Goal: Information Seeking & Learning: Learn about a topic

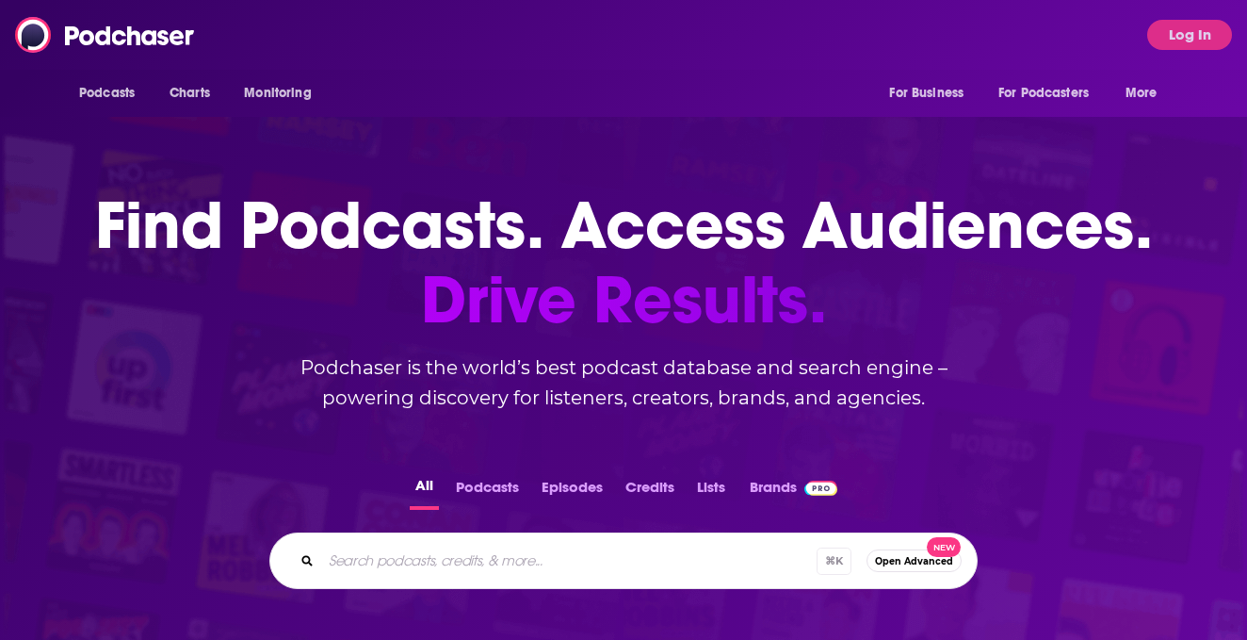
click at [341, 553] on input "Search podcasts, credits, & more..." at bounding box center [569, 560] width 496 height 30
type input "retail tech"
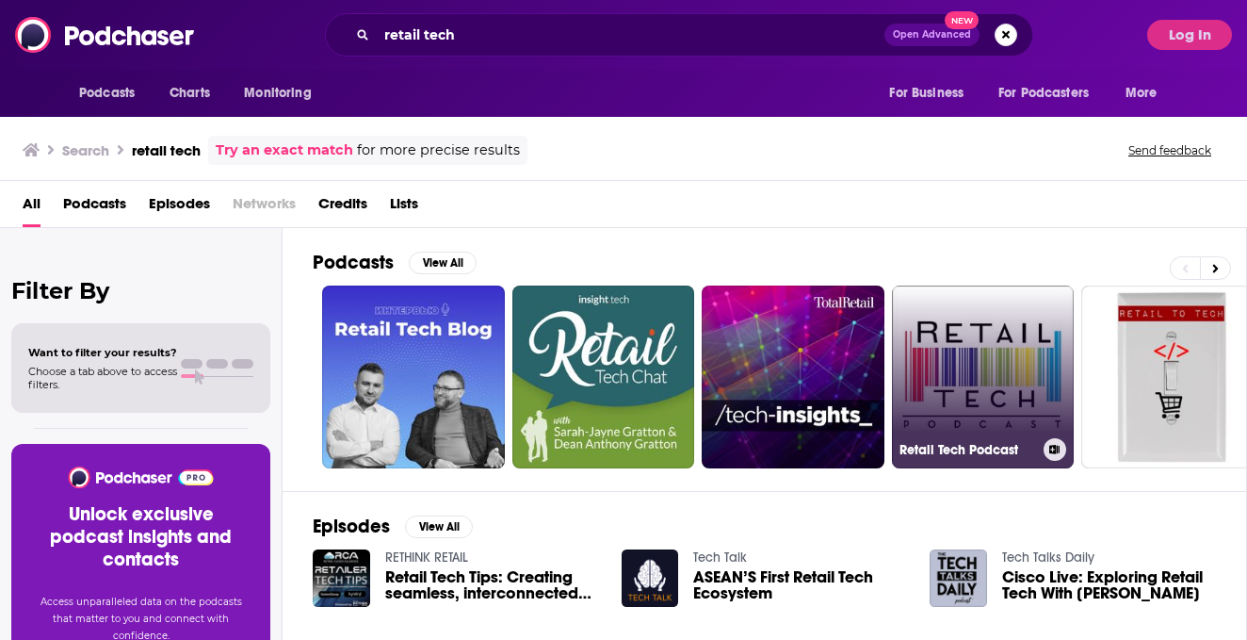
click at [988, 407] on link "Retail Tech Podcast" at bounding box center [983, 376] width 183 height 183
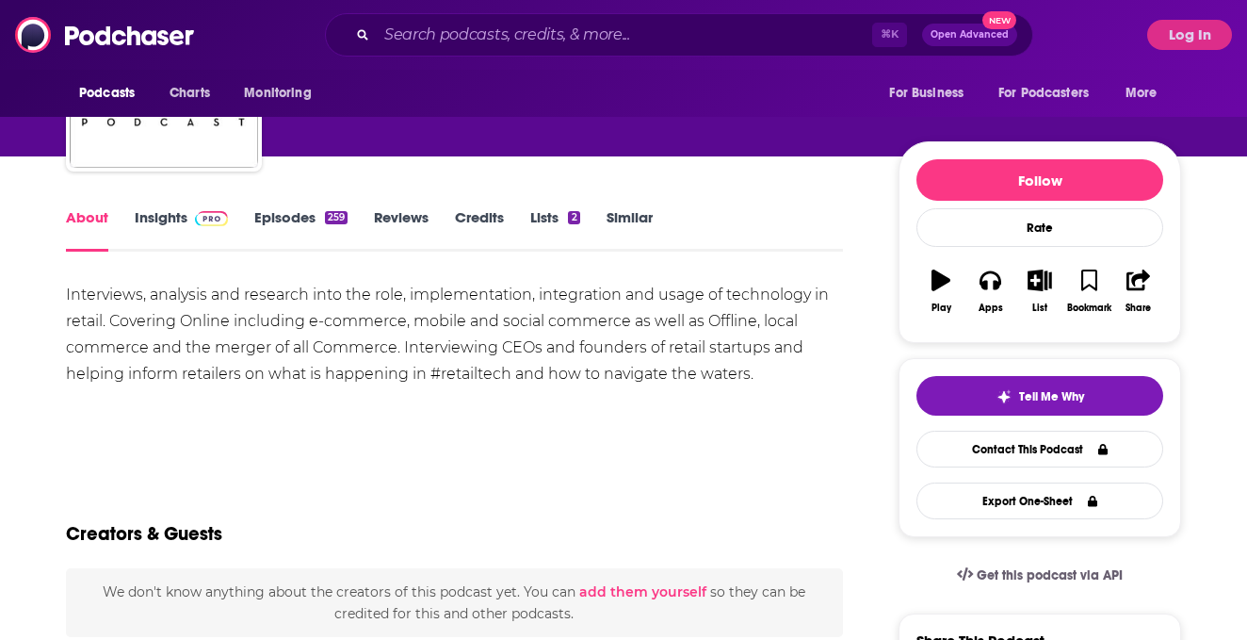
scroll to position [173, 0]
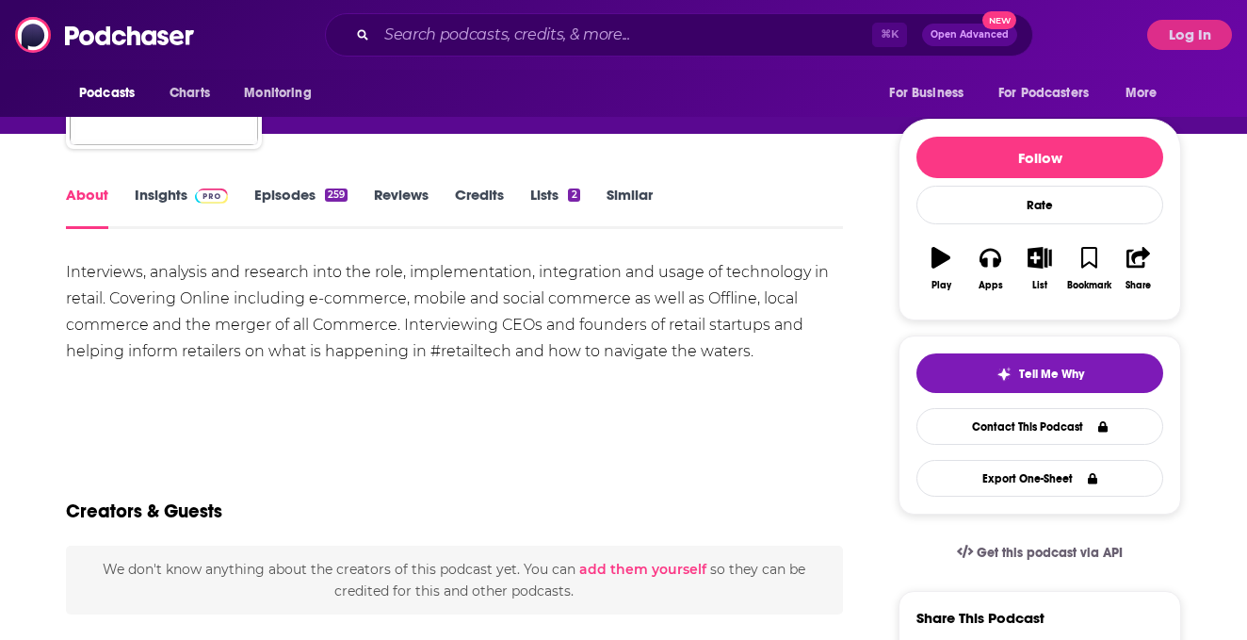
click at [184, 189] on link "Insights" at bounding box center [181, 207] width 93 height 43
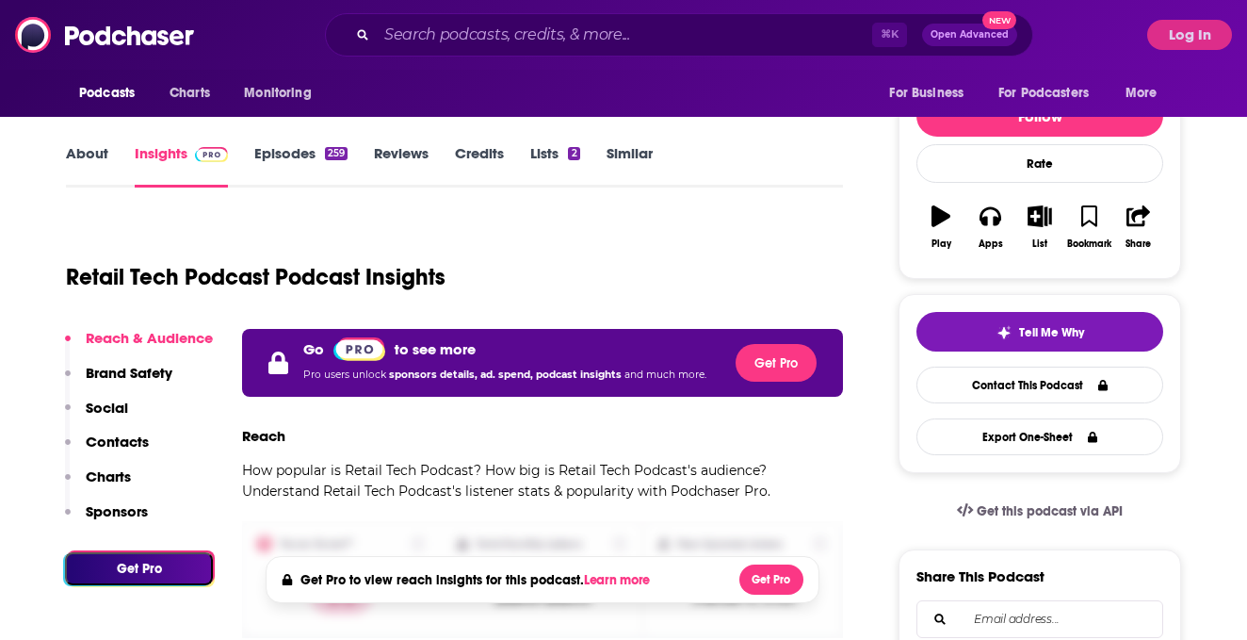
scroll to position [318, 0]
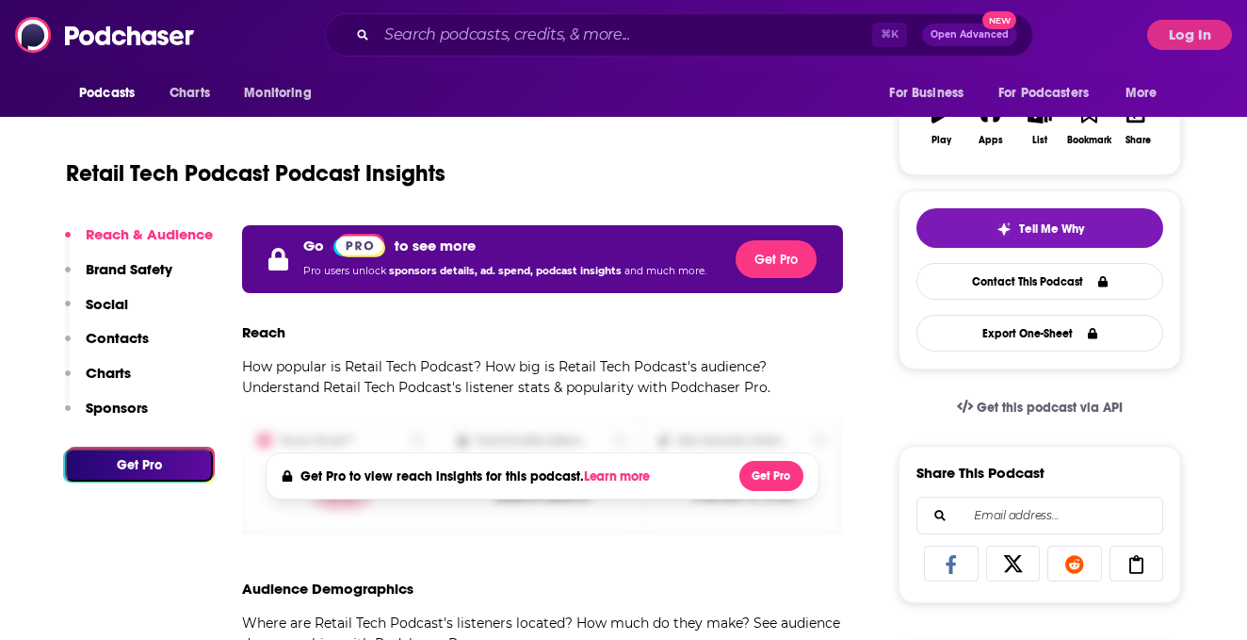
click at [1202, 32] on button "Log In" at bounding box center [1189, 35] width 85 height 30
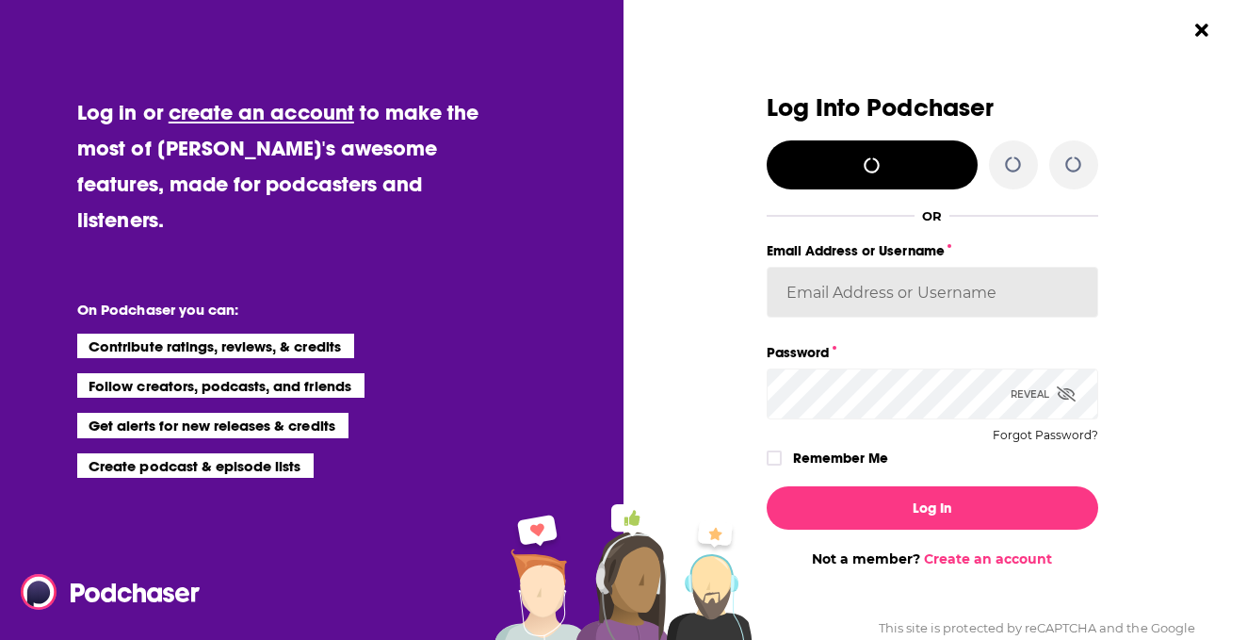
click at [879, 302] on input "Email Address or Username" at bounding box center [933, 292] width 332 height 51
paste input "autumncomm"
type input "autumncomm"
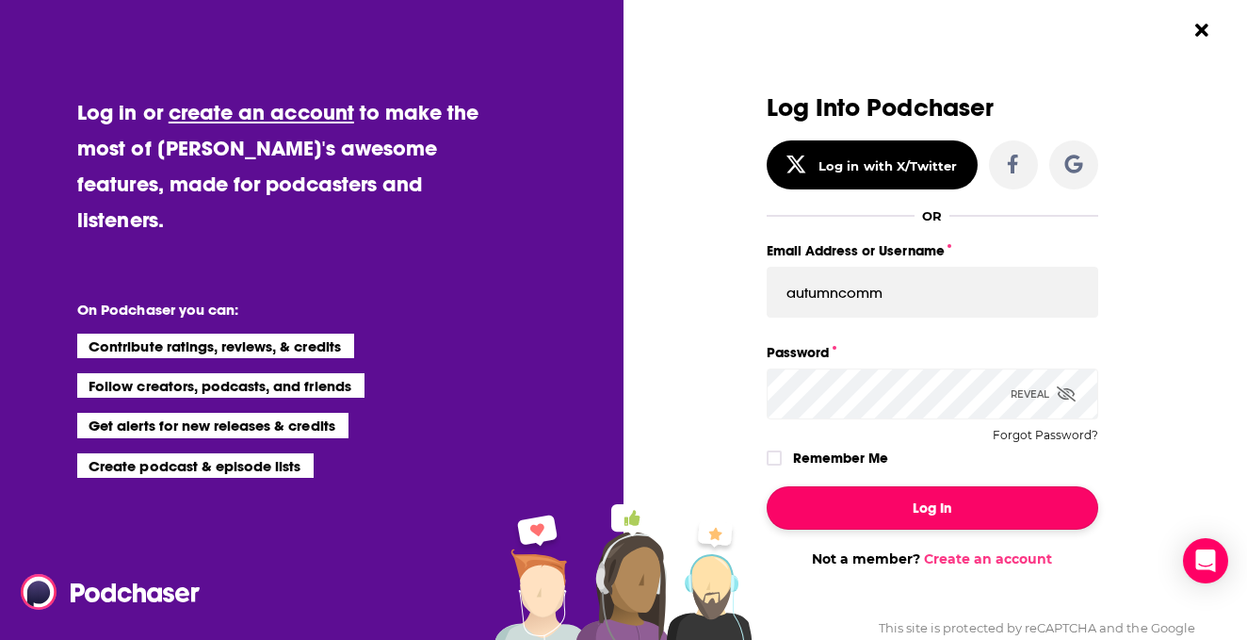
click at [858, 499] on button "Log In" at bounding box center [933, 507] width 332 height 43
click at [854, 511] on button "Log In" at bounding box center [933, 507] width 332 height 43
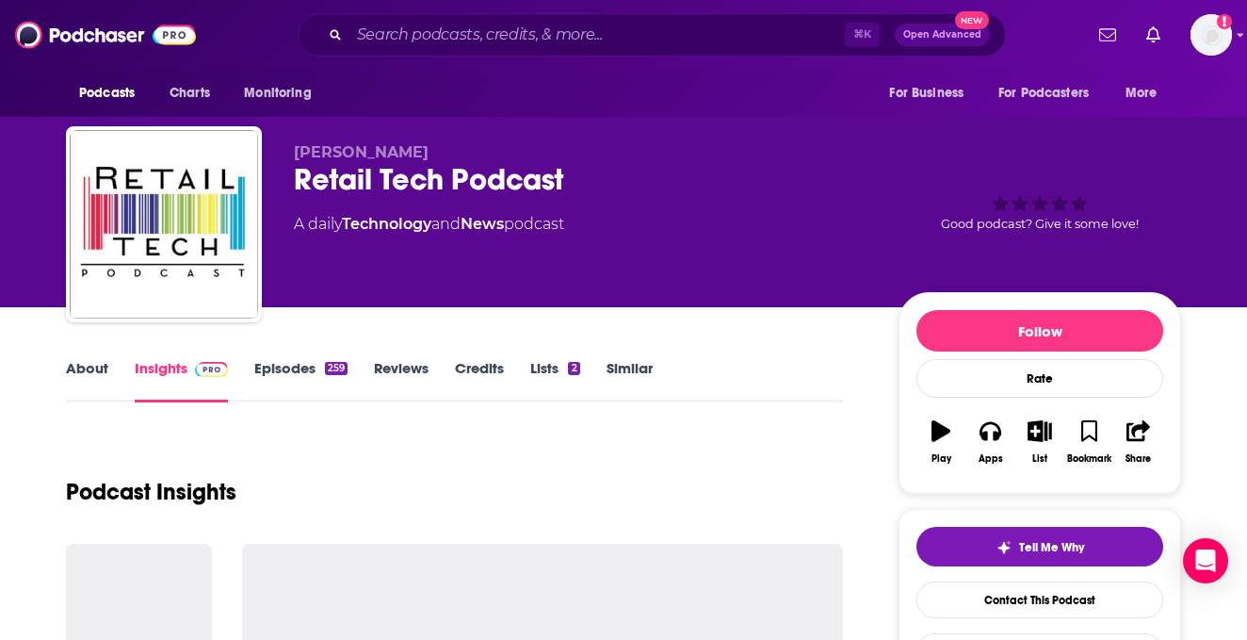
scroll to position [318, 0]
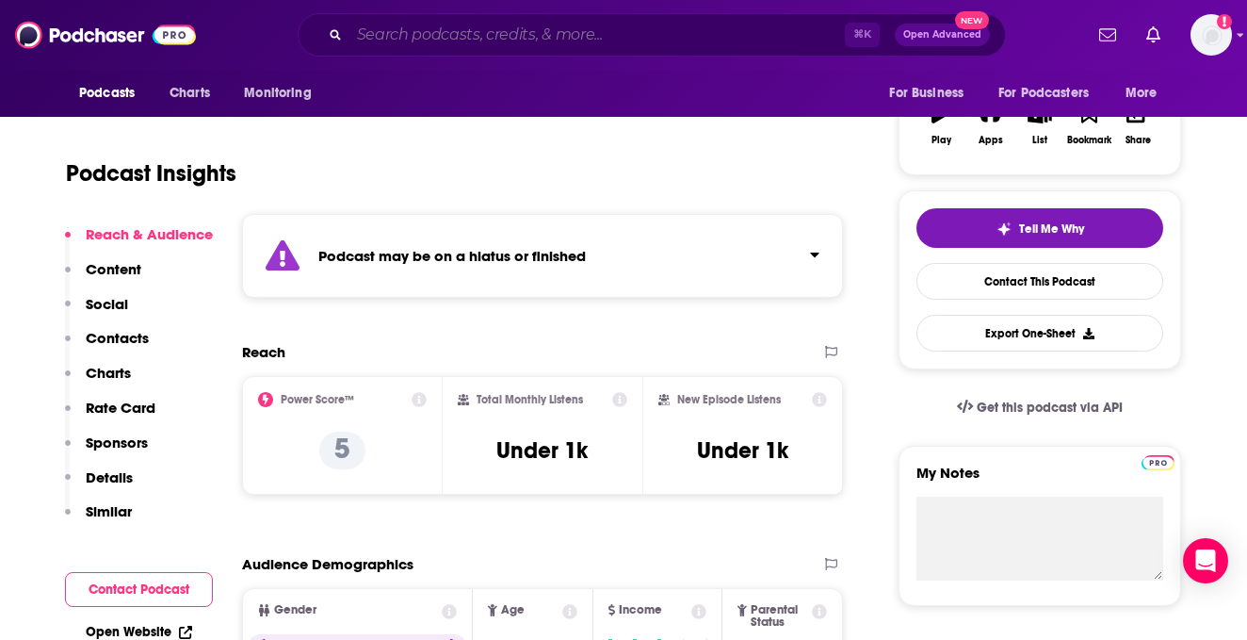
click at [501, 29] on input "Search podcasts, credits, & more..." at bounding box center [598, 35] width 496 height 30
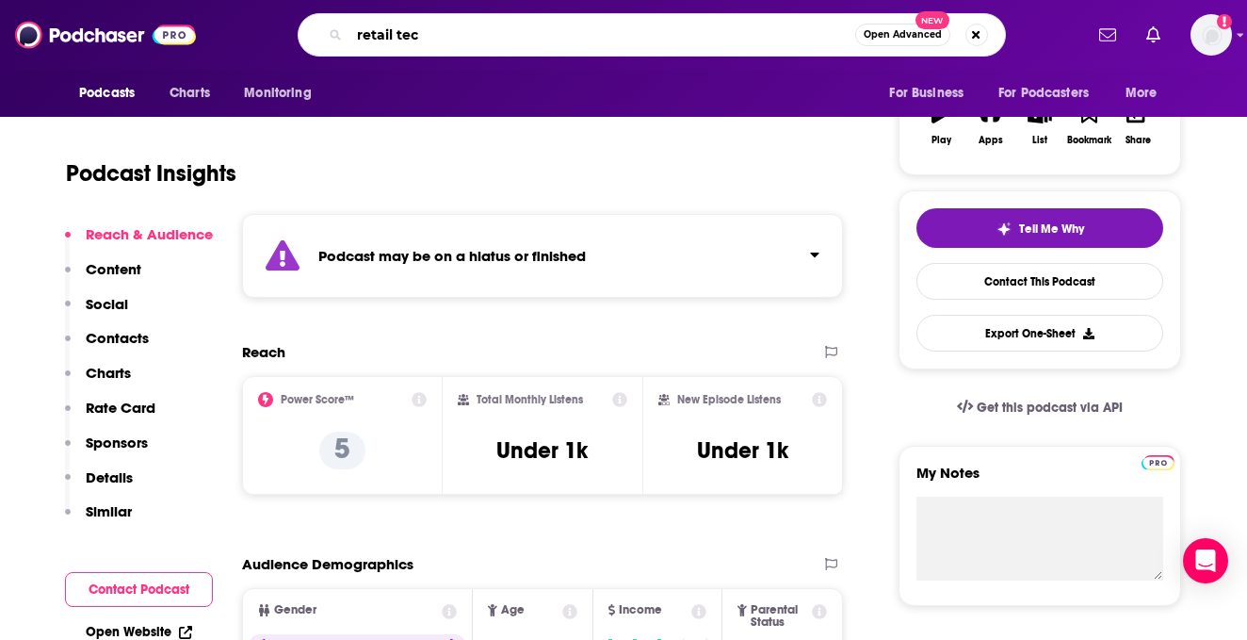
type input "retail tech"
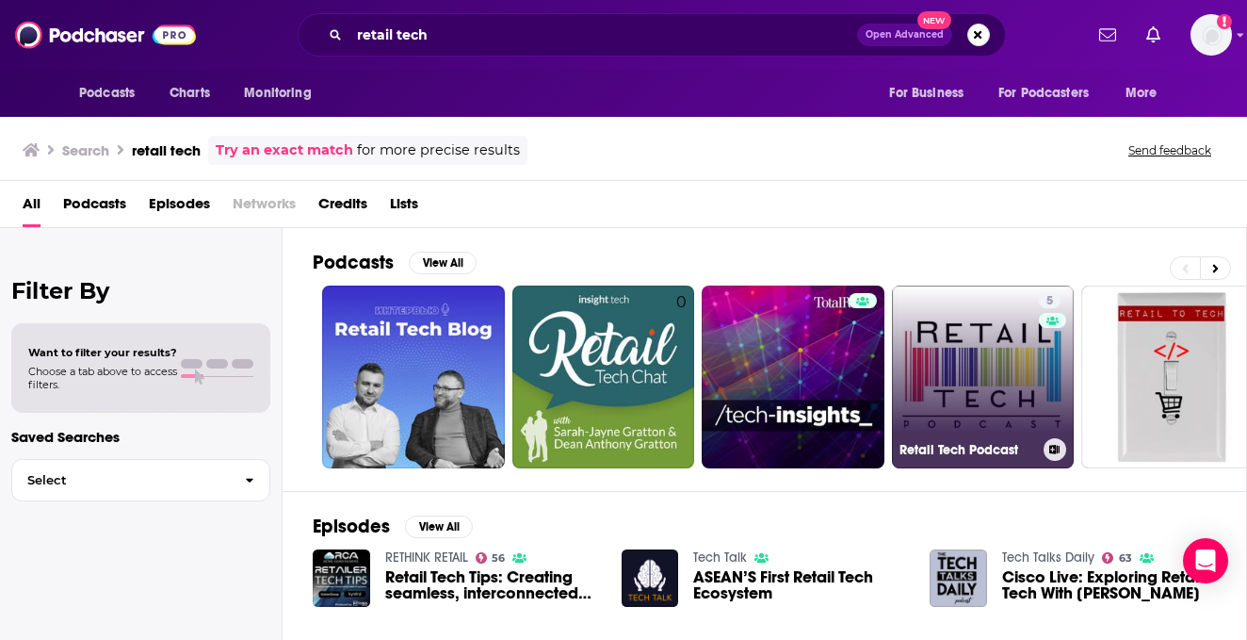
click at [1042, 369] on div "5" at bounding box center [1053, 365] width 28 height 145
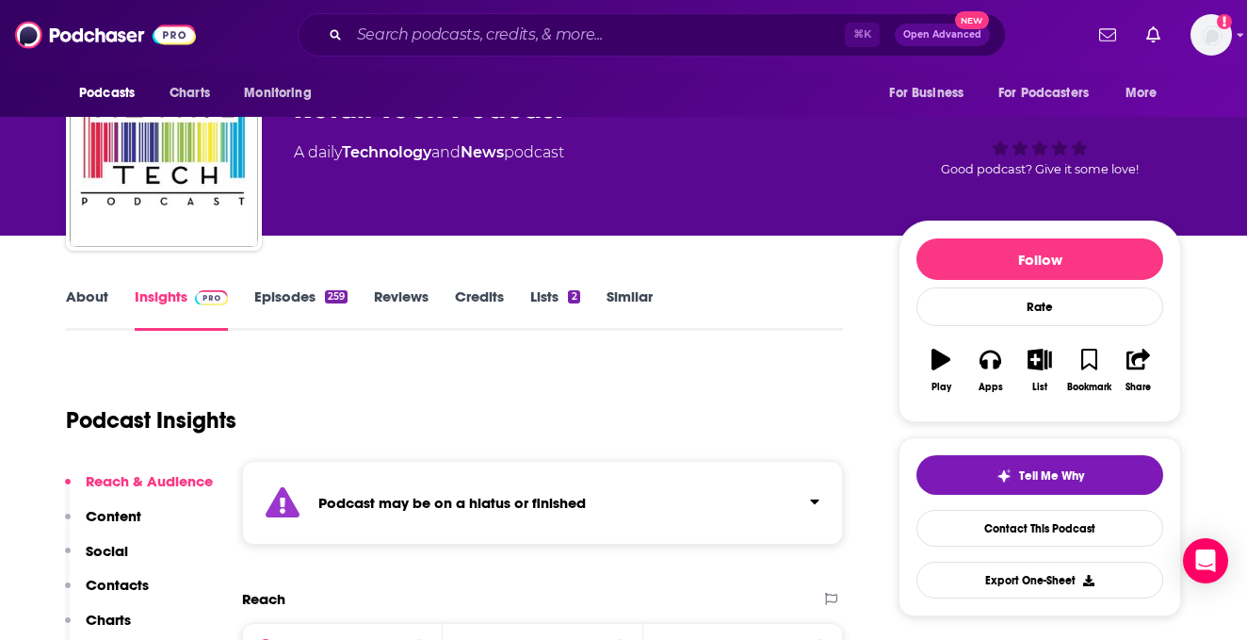
scroll to position [70, 0]
